Goal: Transaction & Acquisition: Purchase product/service

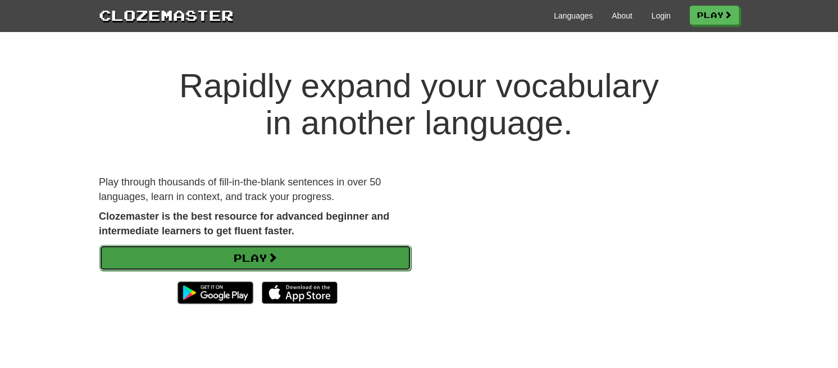
click at [335, 251] on link "Play" at bounding box center [255, 258] width 312 height 26
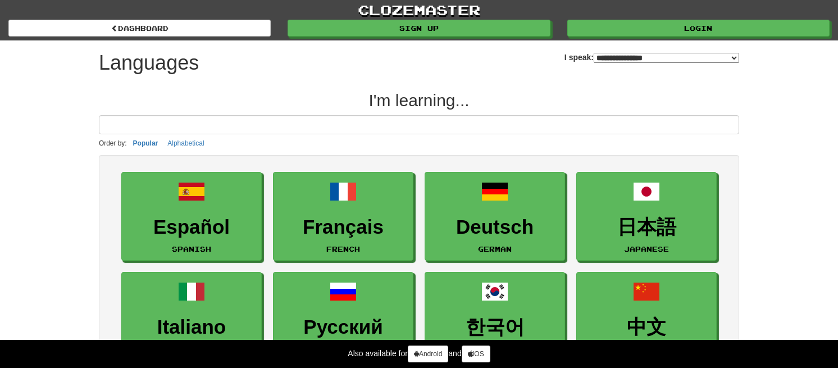
select select "*******"
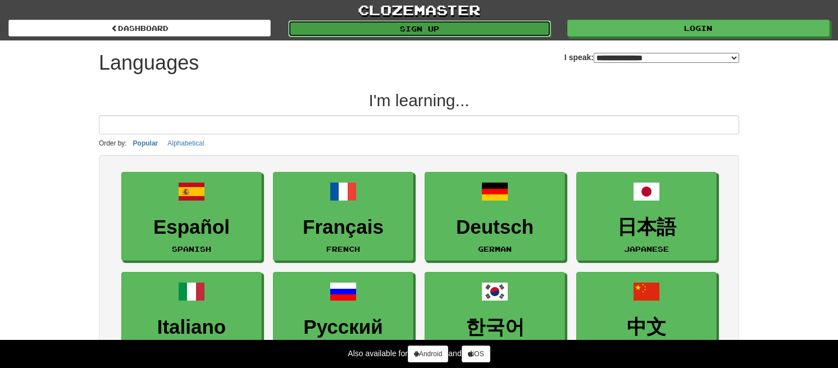
click at [458, 33] on link "Sign up" at bounding box center [419, 28] width 262 height 17
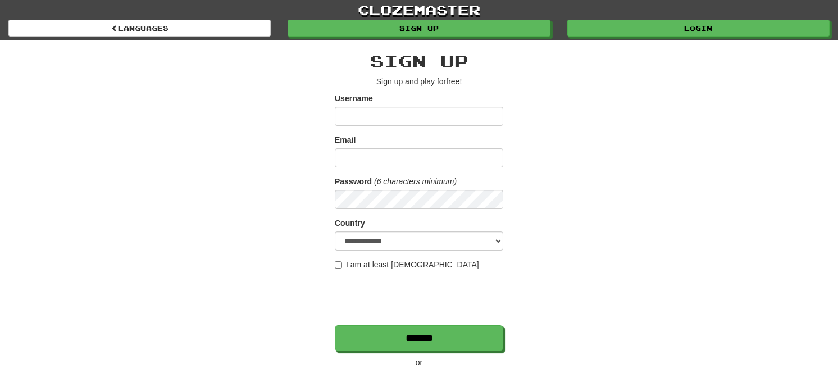
click at [158, 40] on div "clozemaster Languages Sign up Login Languages" at bounding box center [419, 20] width 822 height 40
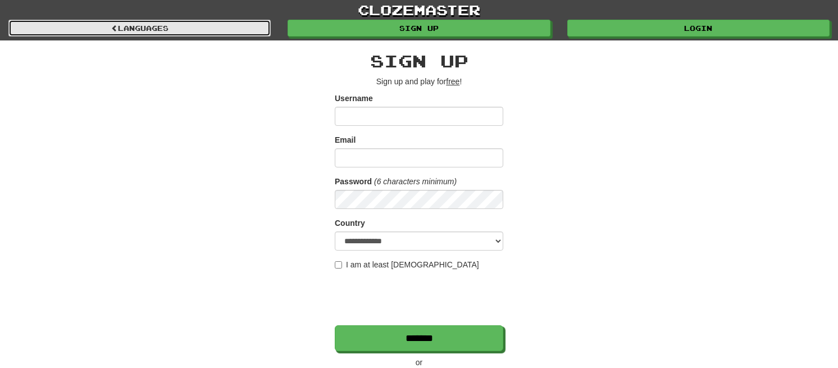
click at [157, 30] on link "Languages" at bounding box center [139, 28] width 262 height 17
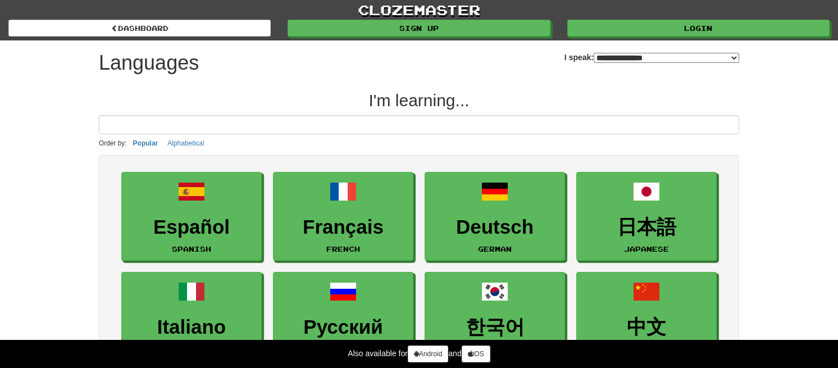
select select "*******"
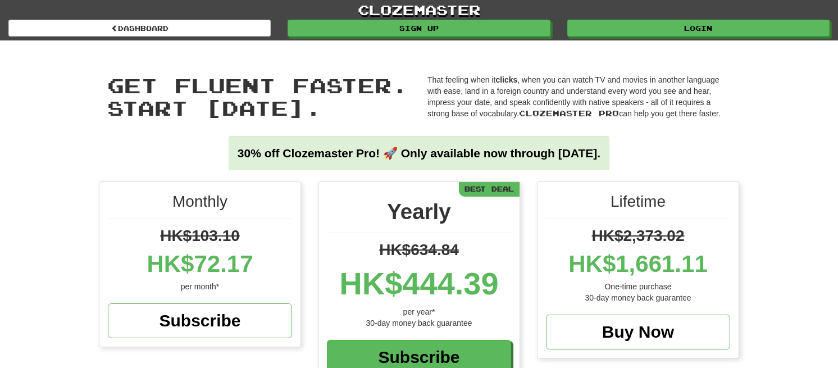
drag, startPoint x: 399, startPoint y: 287, endPoint x: 466, endPoint y: 281, distance: 67.7
click at [466, 281] on div "HK$444.39" at bounding box center [419, 283] width 184 height 45
click at [621, 265] on div "HK$1,661.11" at bounding box center [638, 264] width 184 height 34
drag, startPoint x: 621, startPoint y: 265, endPoint x: 738, endPoint y: 270, distance: 116.4
click at [738, 270] on div "Lifetime HK$2,373.02 HK$1,661.11 One-time purchase 30-day money back guarantee …" at bounding box center [638, 270] width 201 height 176
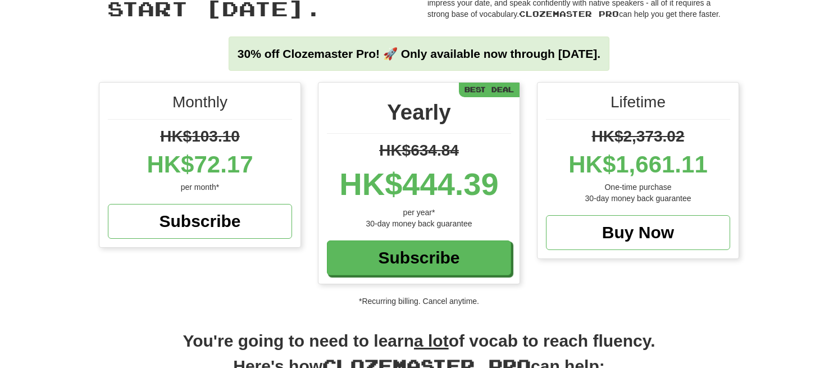
scroll to position [101, 0]
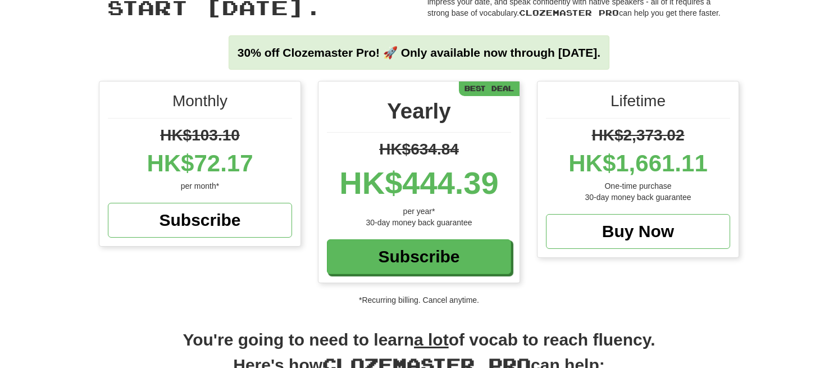
drag, startPoint x: 409, startPoint y: 187, endPoint x: 497, endPoint y: 189, distance: 88.3
click at [497, 189] on div "HK$444.39" at bounding box center [419, 183] width 184 height 45
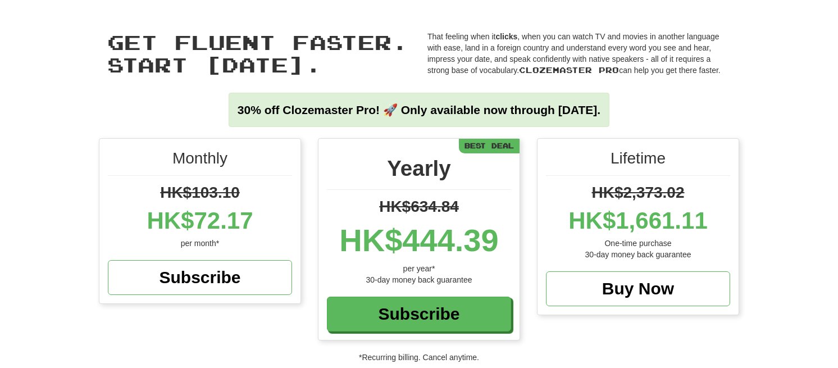
scroll to position [0, 0]
